Goal: Task Accomplishment & Management: Use online tool/utility

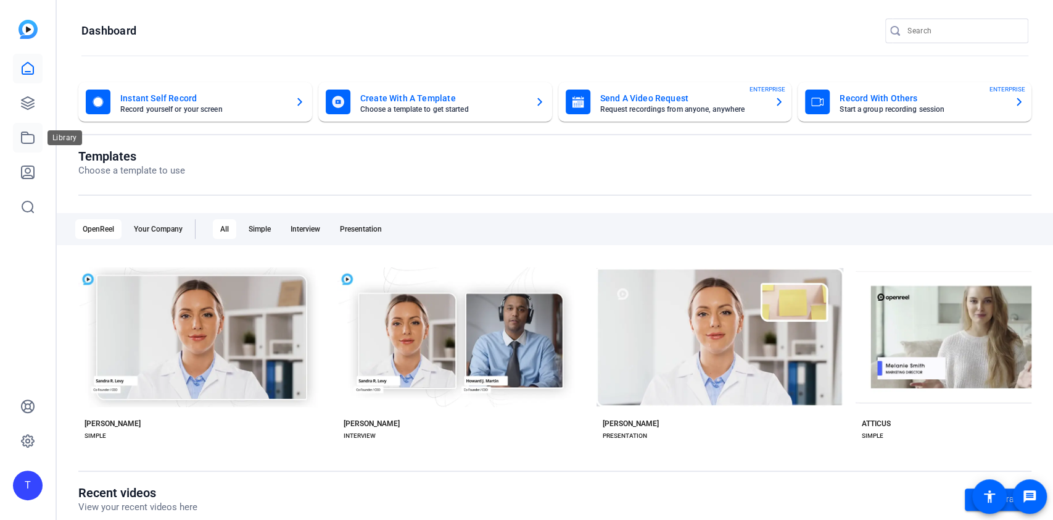
click at [15, 135] on link at bounding box center [28, 138] width 30 height 30
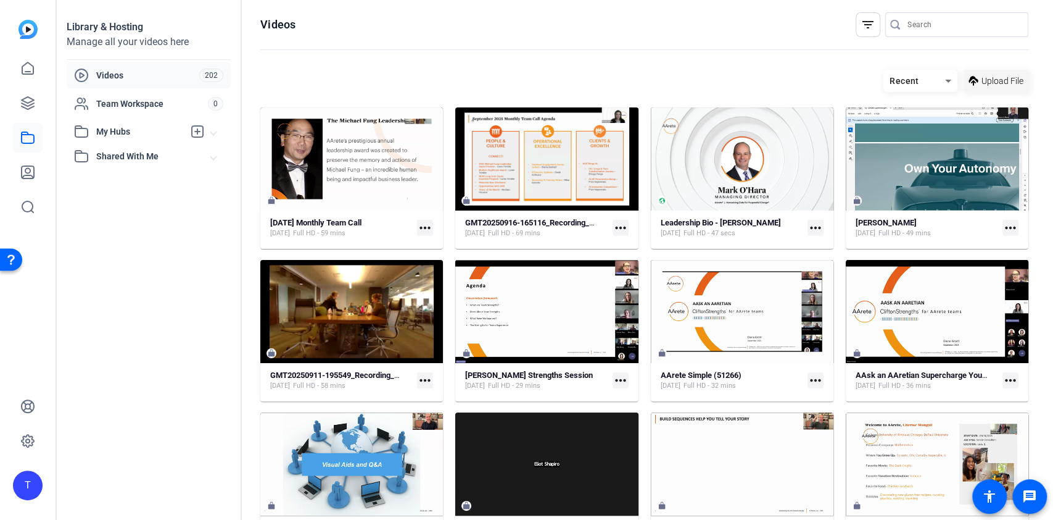
click at [982, 85] on span "Upload File" at bounding box center [1003, 81] width 42 height 13
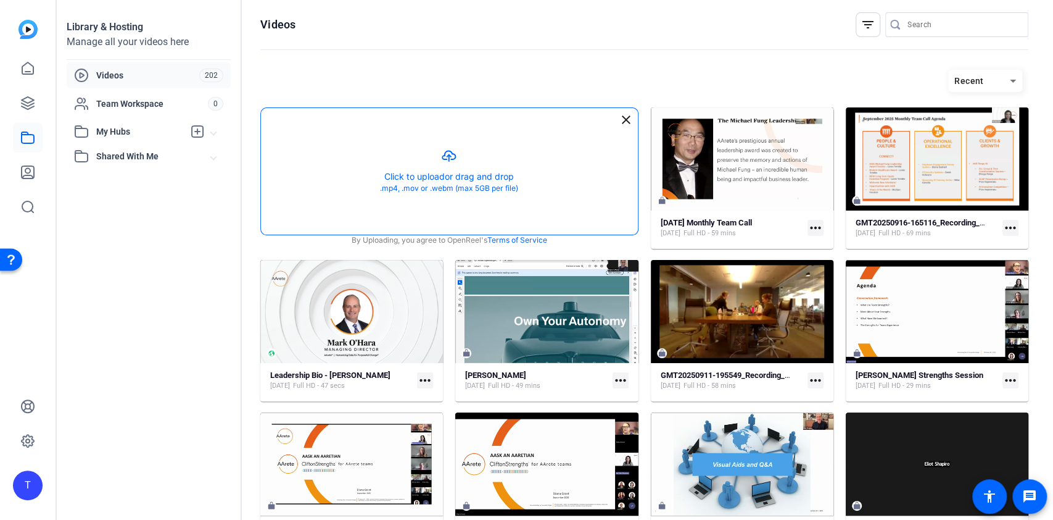
click at [508, 183] on button "button" at bounding box center [449, 171] width 377 height 127
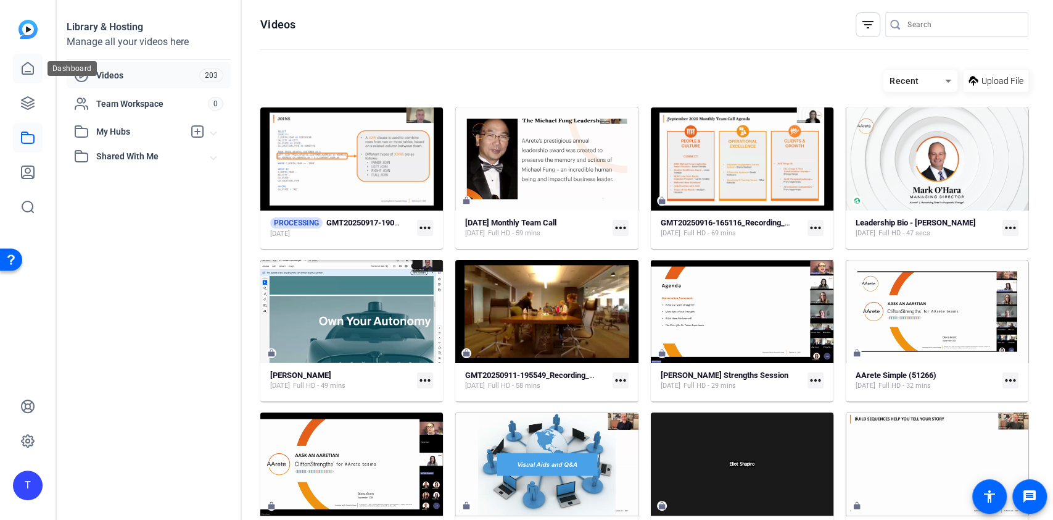
click at [24, 64] on icon at bounding box center [27, 68] width 15 height 15
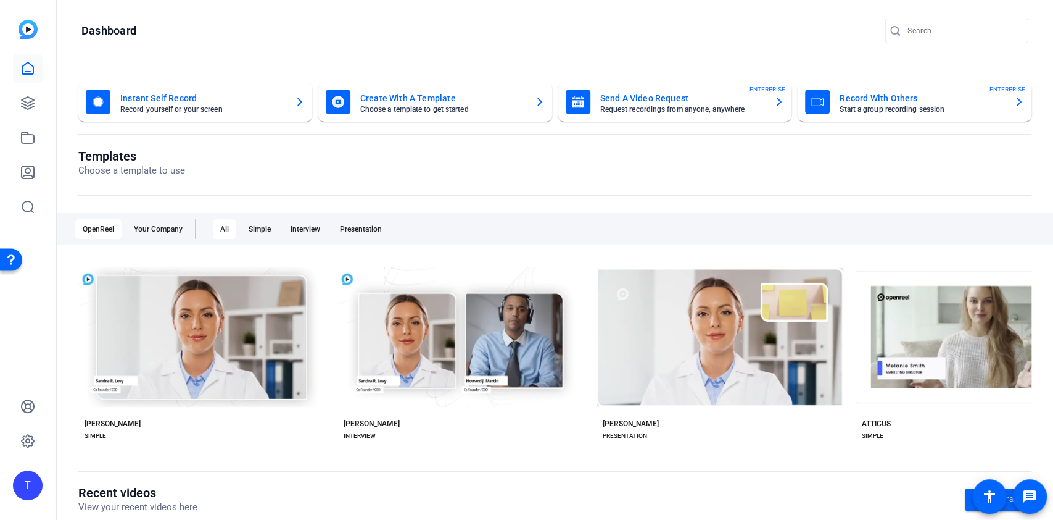
click at [349, 91] on div "Create With A Template Choose a template to get started" at bounding box center [435, 101] width 219 height 25
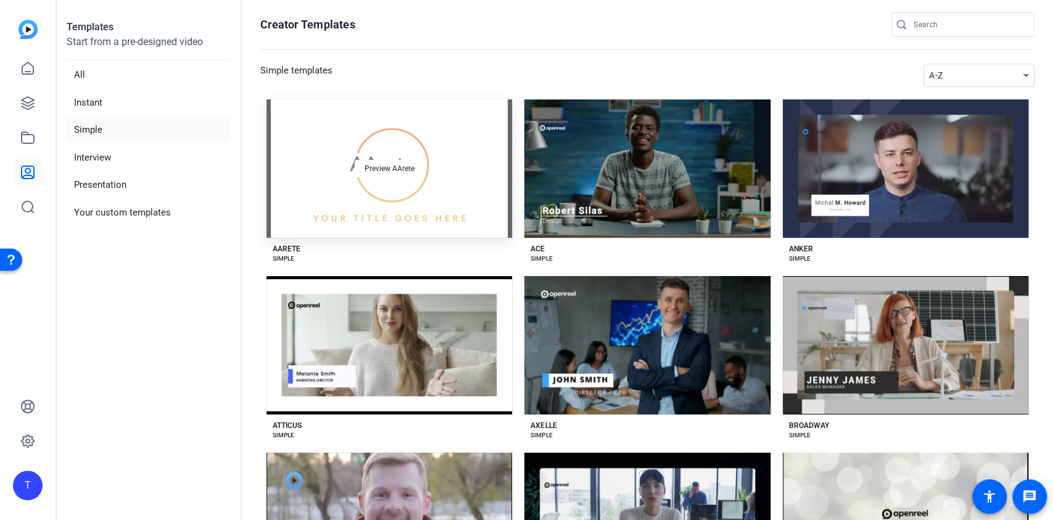
click at [346, 175] on div "Preview AArete" at bounding box center [390, 168] width 246 height 138
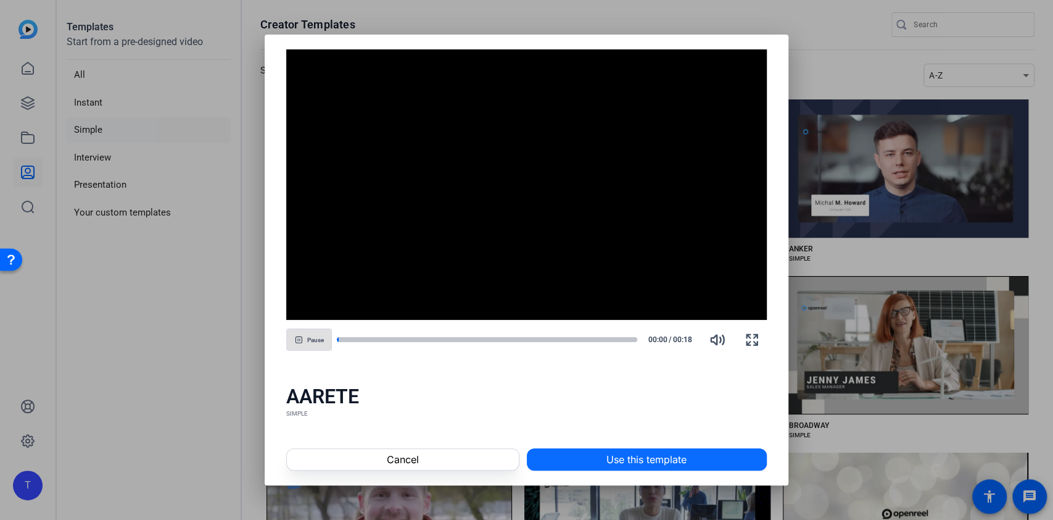
click at [583, 458] on span at bounding box center [647, 459] width 239 height 30
